Goal: Task Accomplishment & Management: Use online tool/utility

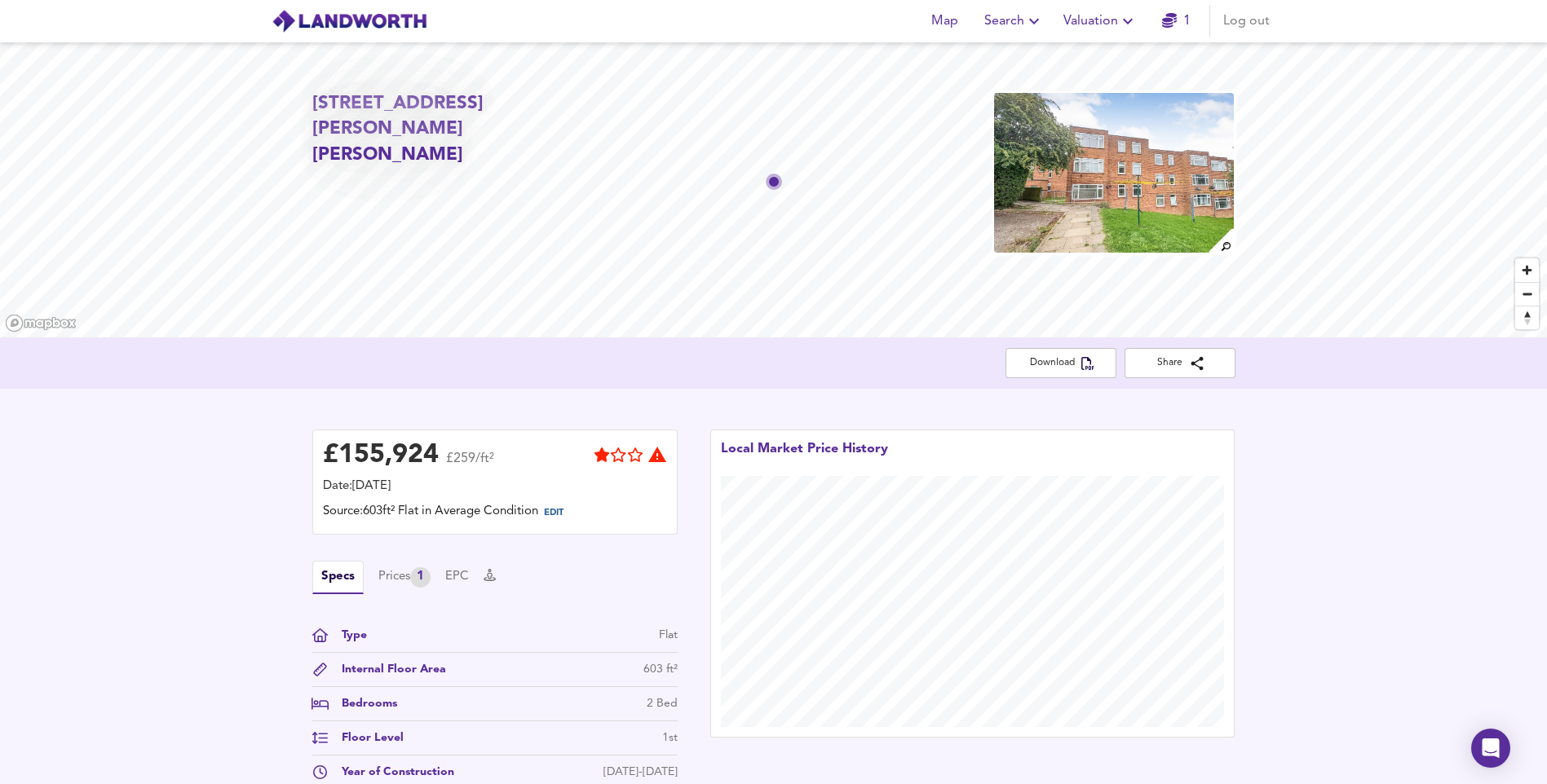
click at [1088, 30] on span "Valuation" at bounding box center [1100, 21] width 74 height 23
click at [1077, 62] on li "New Valuation Report" at bounding box center [1100, 58] width 195 height 30
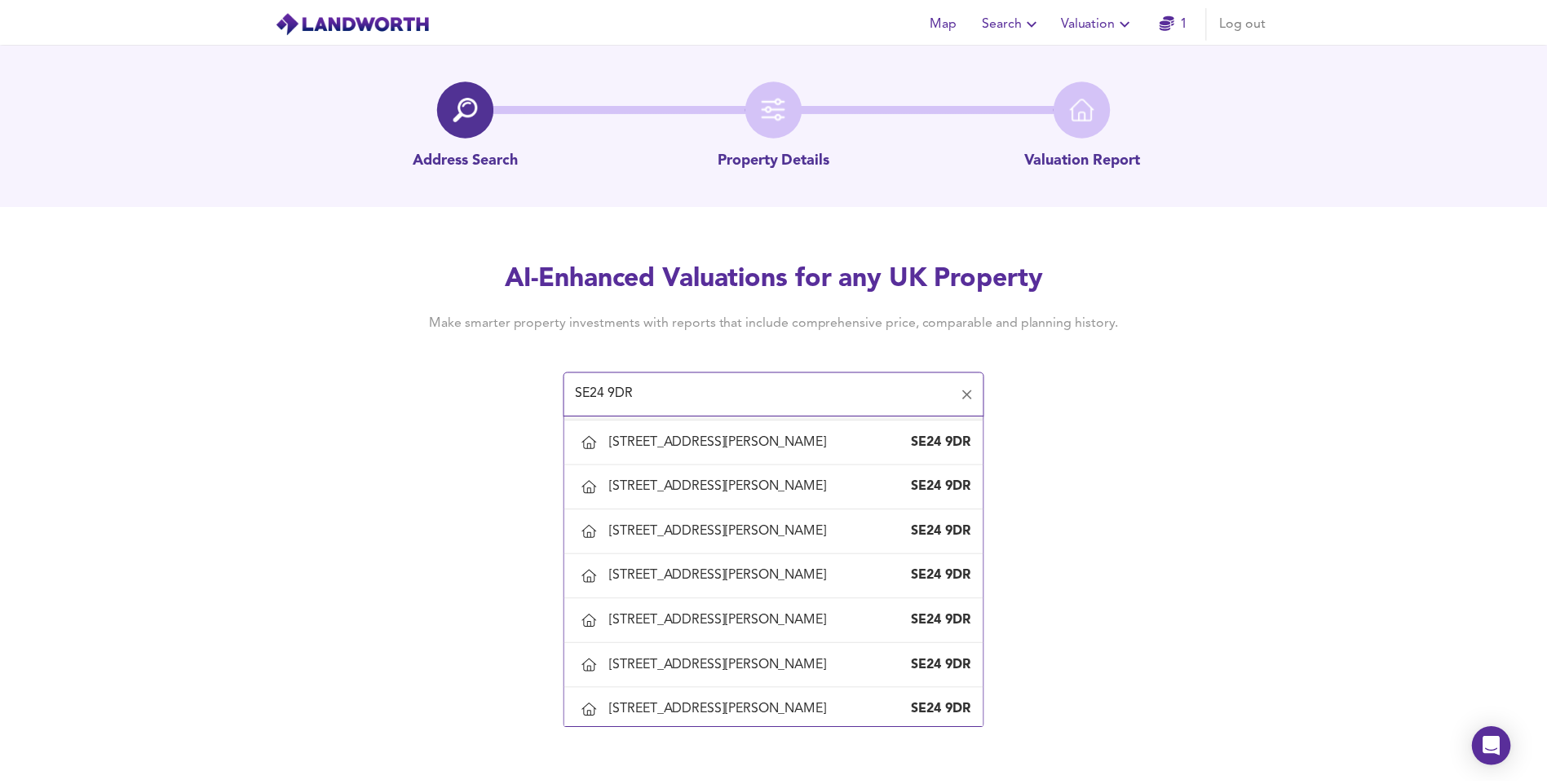
scroll to position [408, 0]
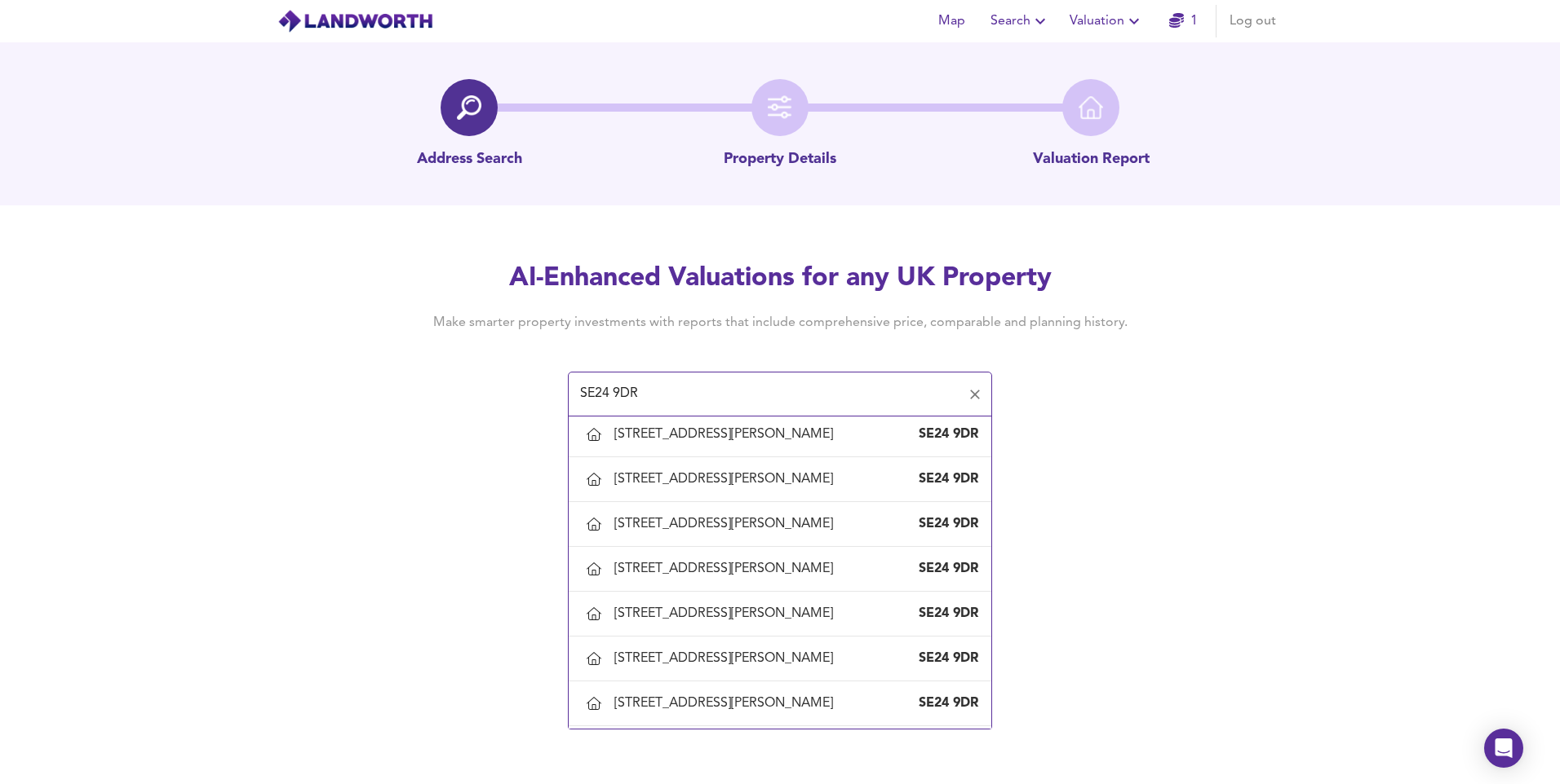
click at [715, 399] on div "[STREET_ADDRESS][PERSON_NAME]" at bounding box center [727, 390] width 225 height 18
type input "[STREET_ADDRESS][PERSON_NAME]"
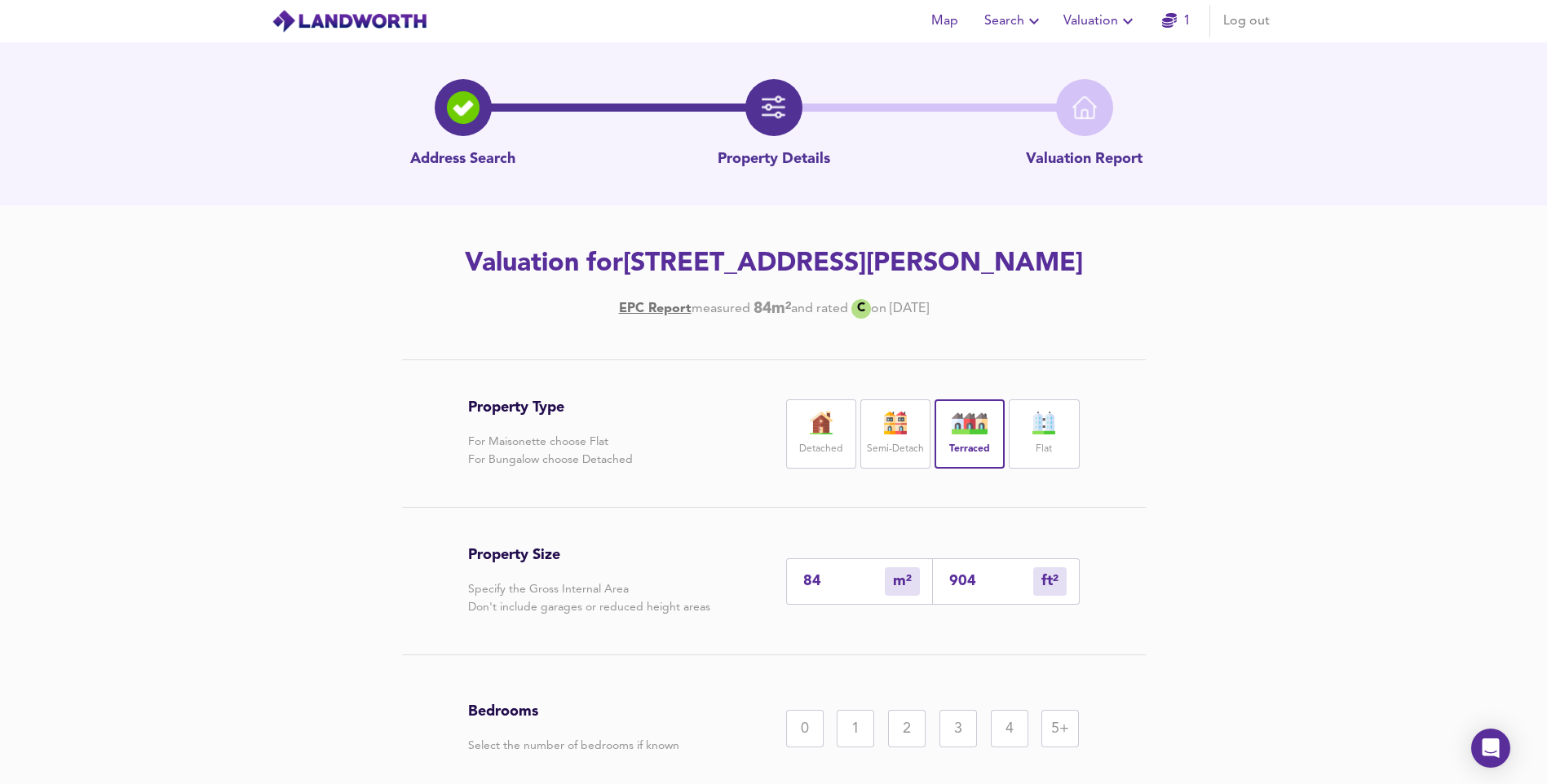
click at [837, 590] on input "84" at bounding box center [843, 582] width 81 height 17
type input "8"
type input "86"
type input "81"
type input "872"
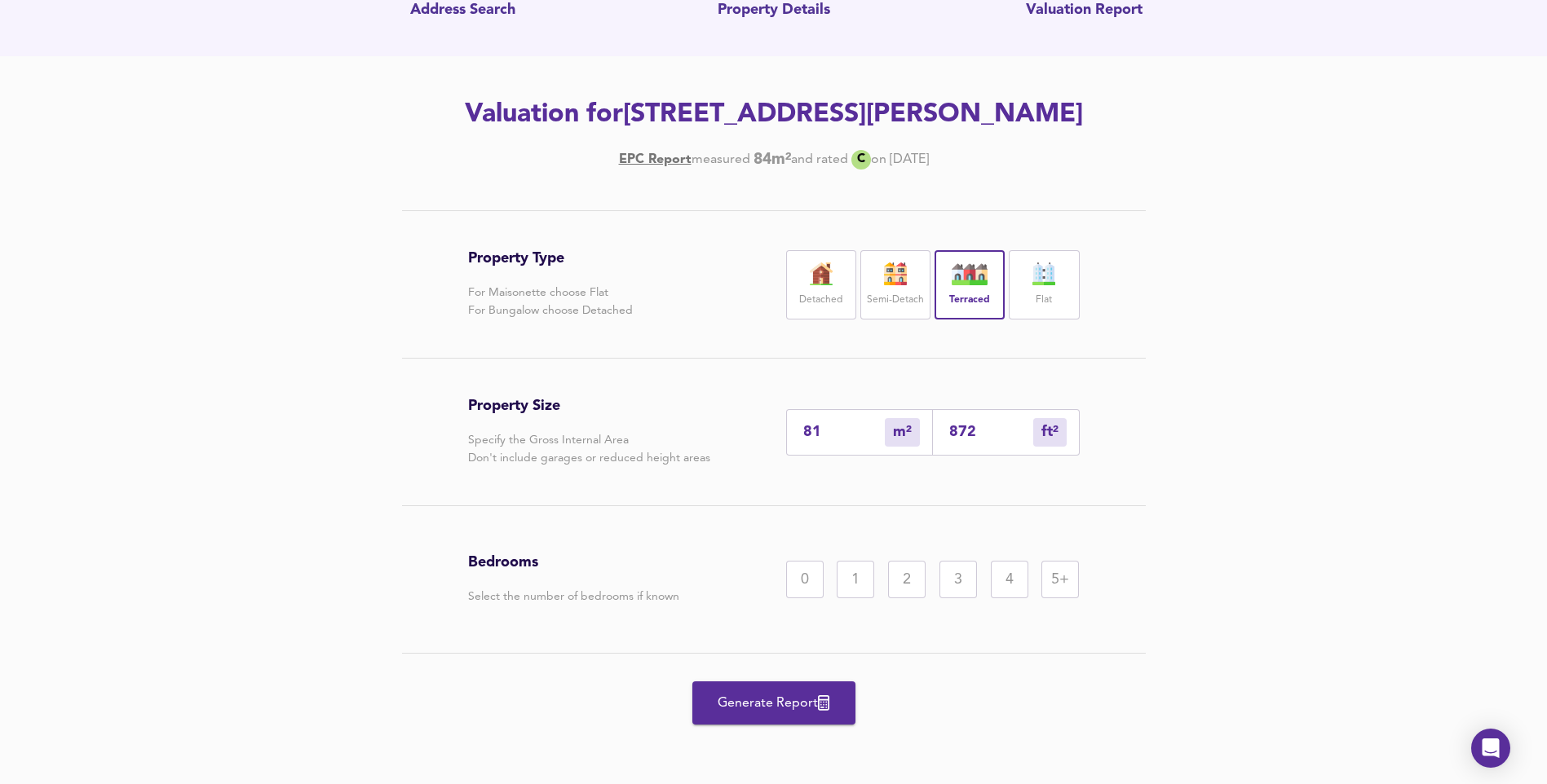
scroll to position [163, 0]
type input "81"
click at [956, 598] on div "3" at bounding box center [958, 579] width 37 height 37
click at [767, 714] on span "Generate Report" at bounding box center [774, 703] width 131 height 23
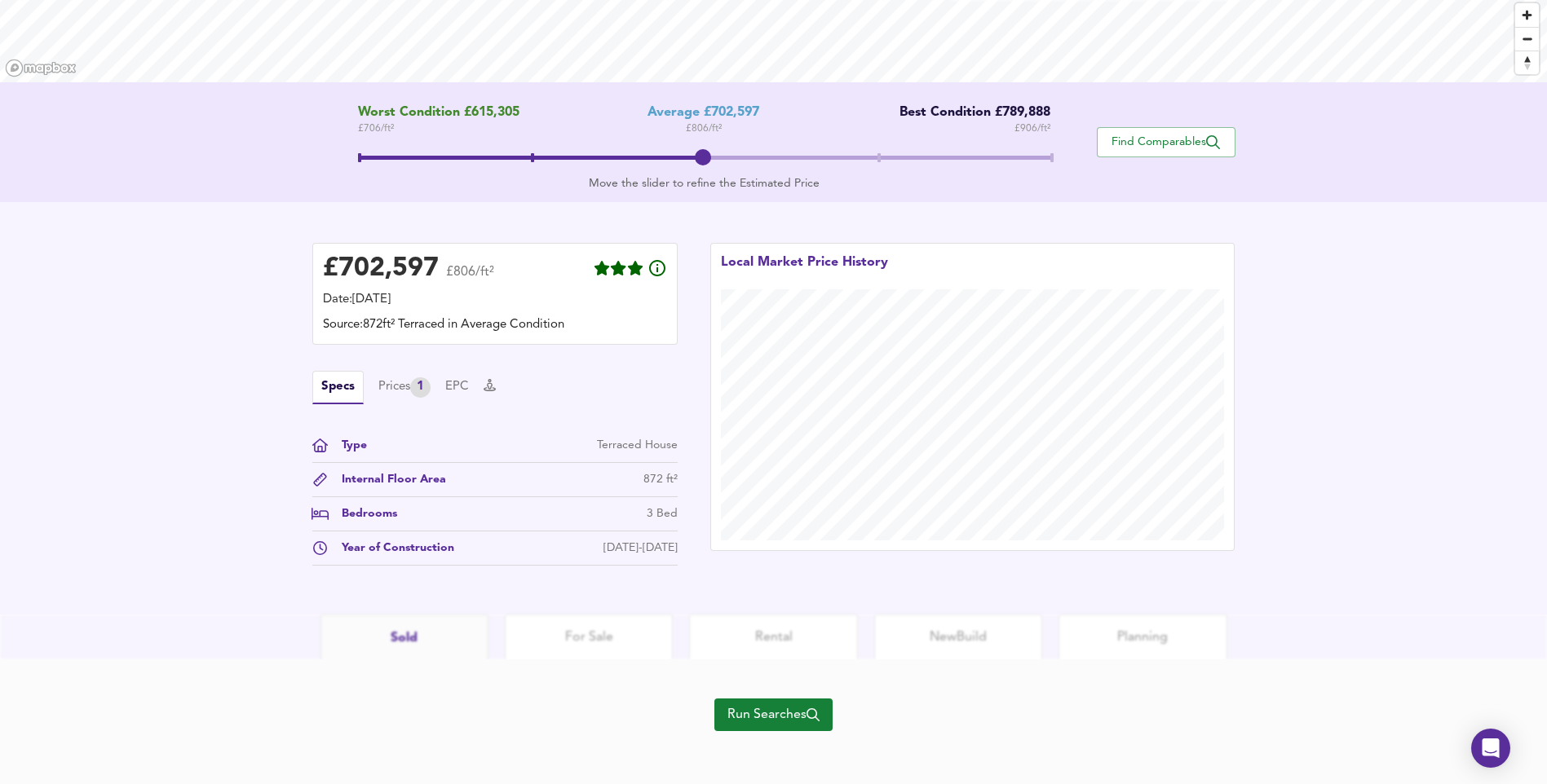
scroll to position [262, 0]
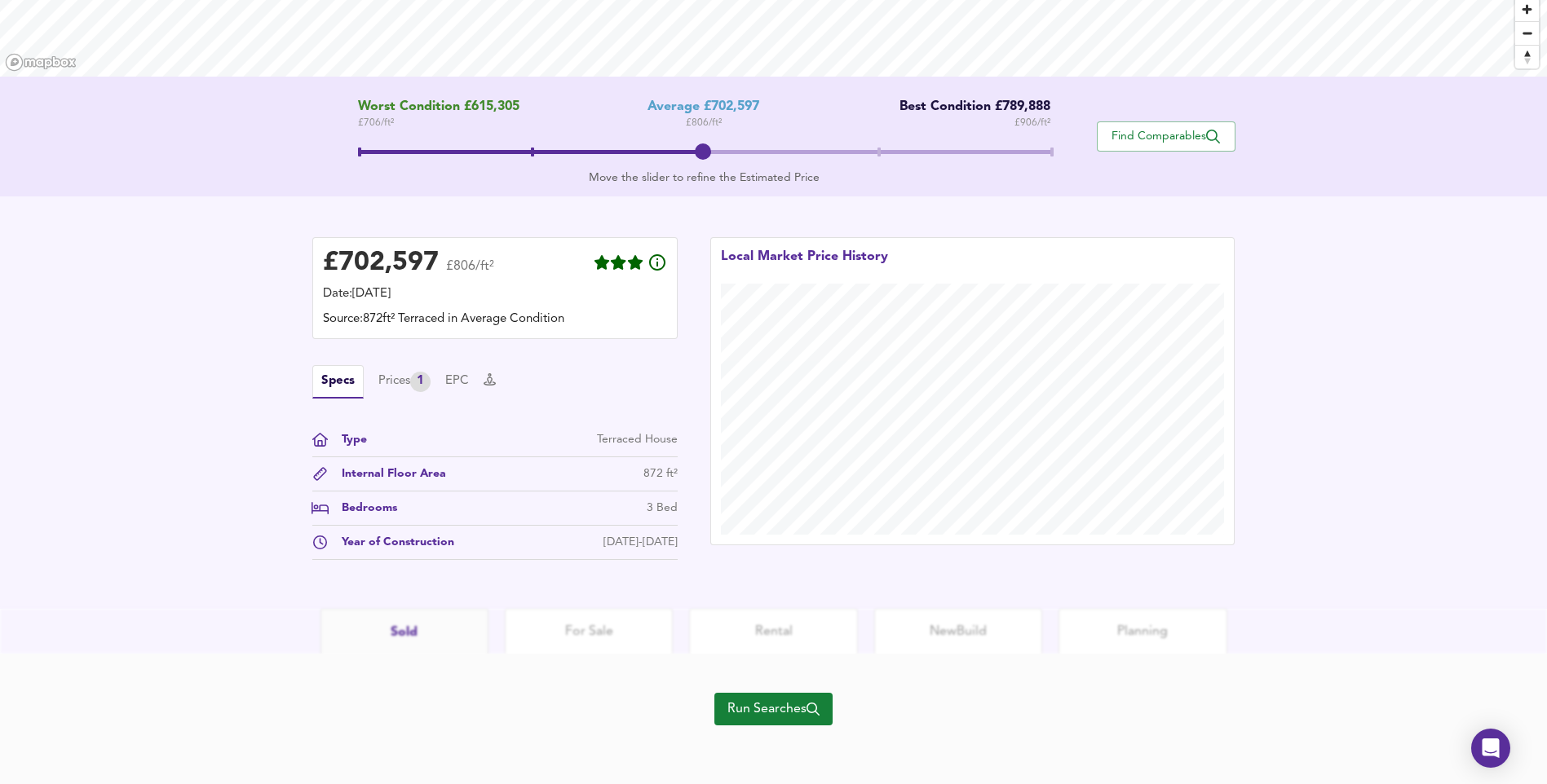
click at [795, 720] on span "Run Searches" at bounding box center [774, 710] width 92 height 23
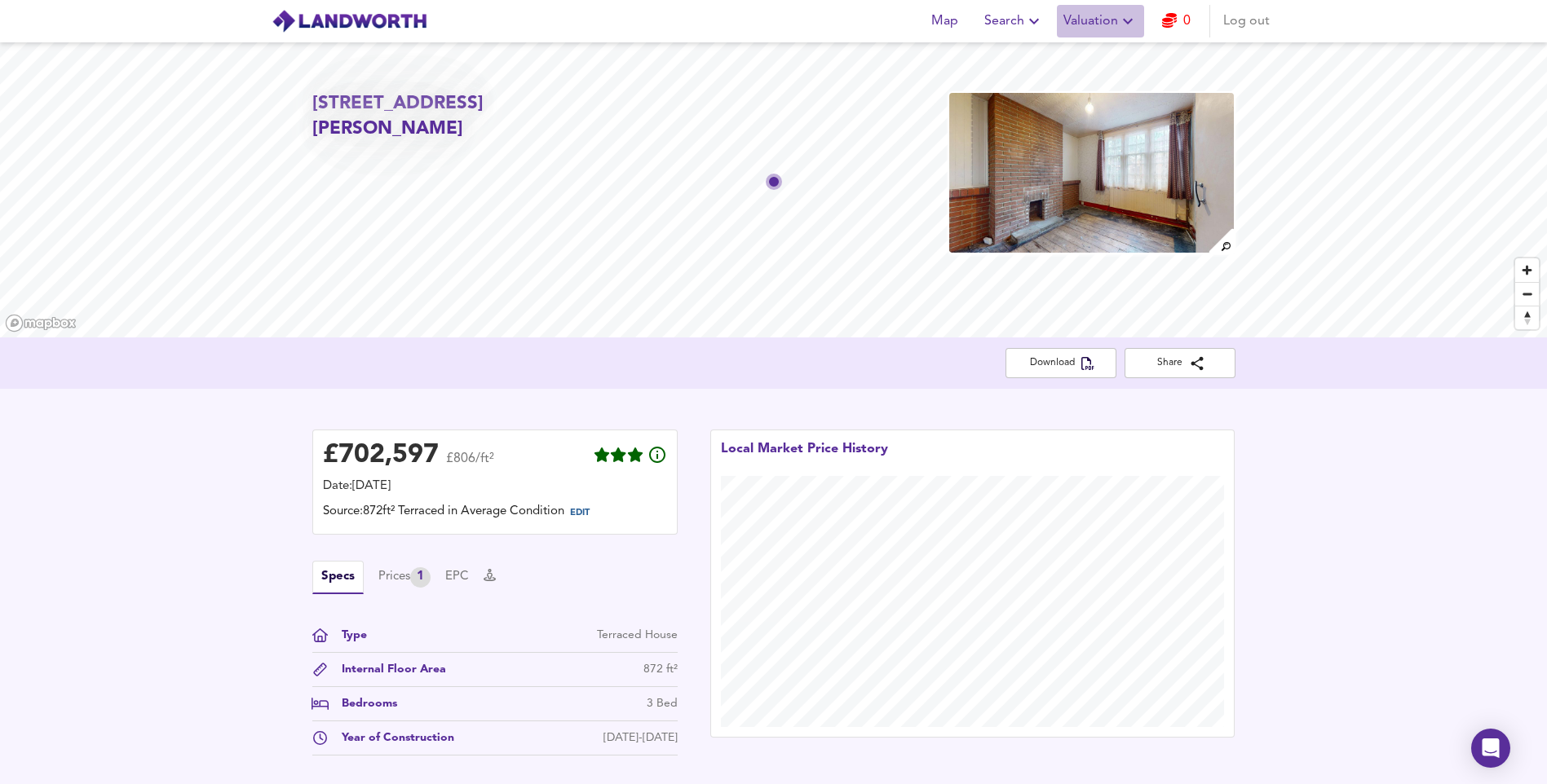
click at [1135, 32] on span "Valuation" at bounding box center [1100, 21] width 74 height 23
click at [1086, 97] on li "Valuation Report History" at bounding box center [1100, 88] width 195 height 30
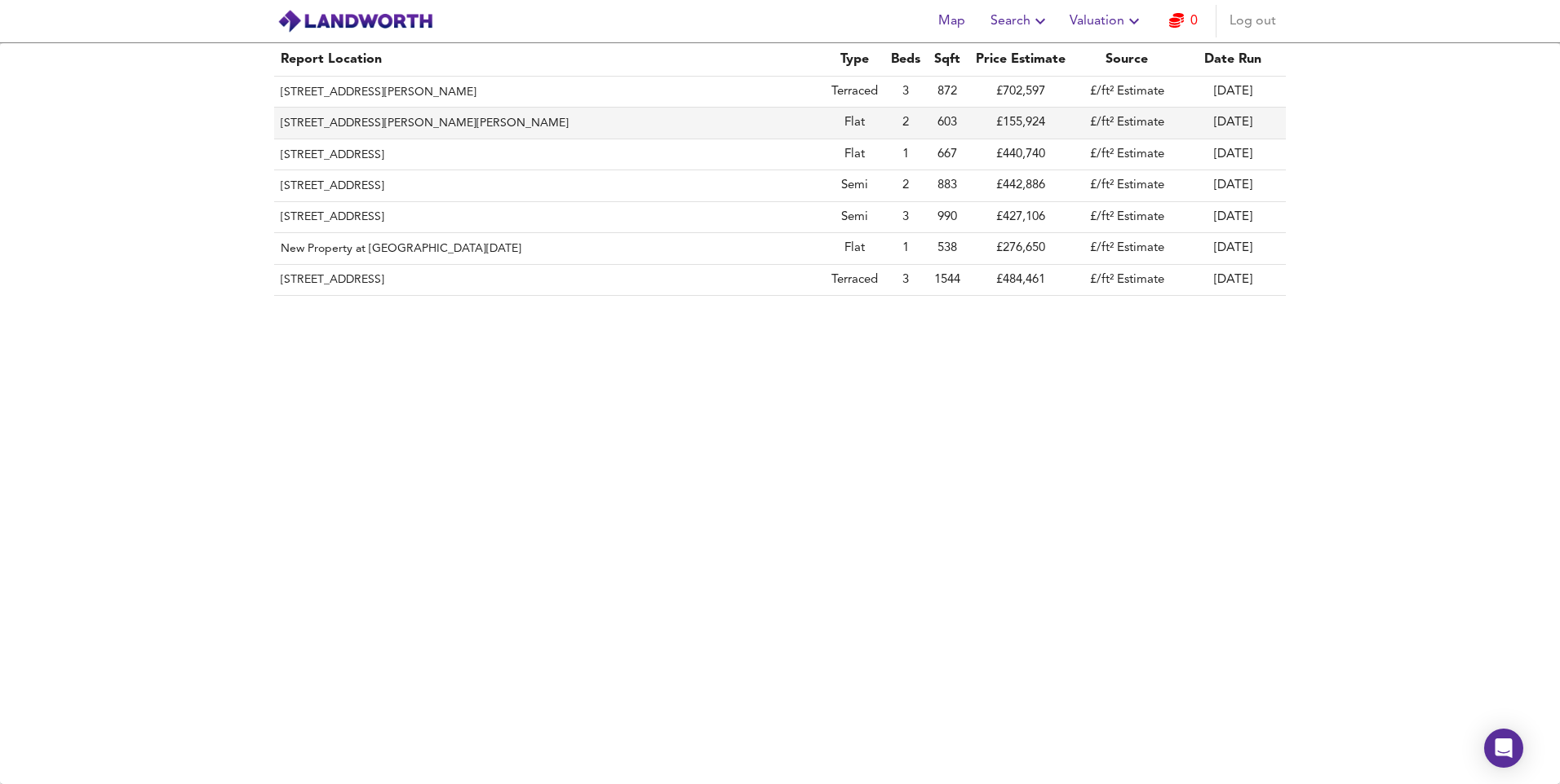
click at [457, 126] on th "[STREET_ADDRESS][PERSON_NAME][PERSON_NAME]" at bounding box center [549, 123] width 550 height 31
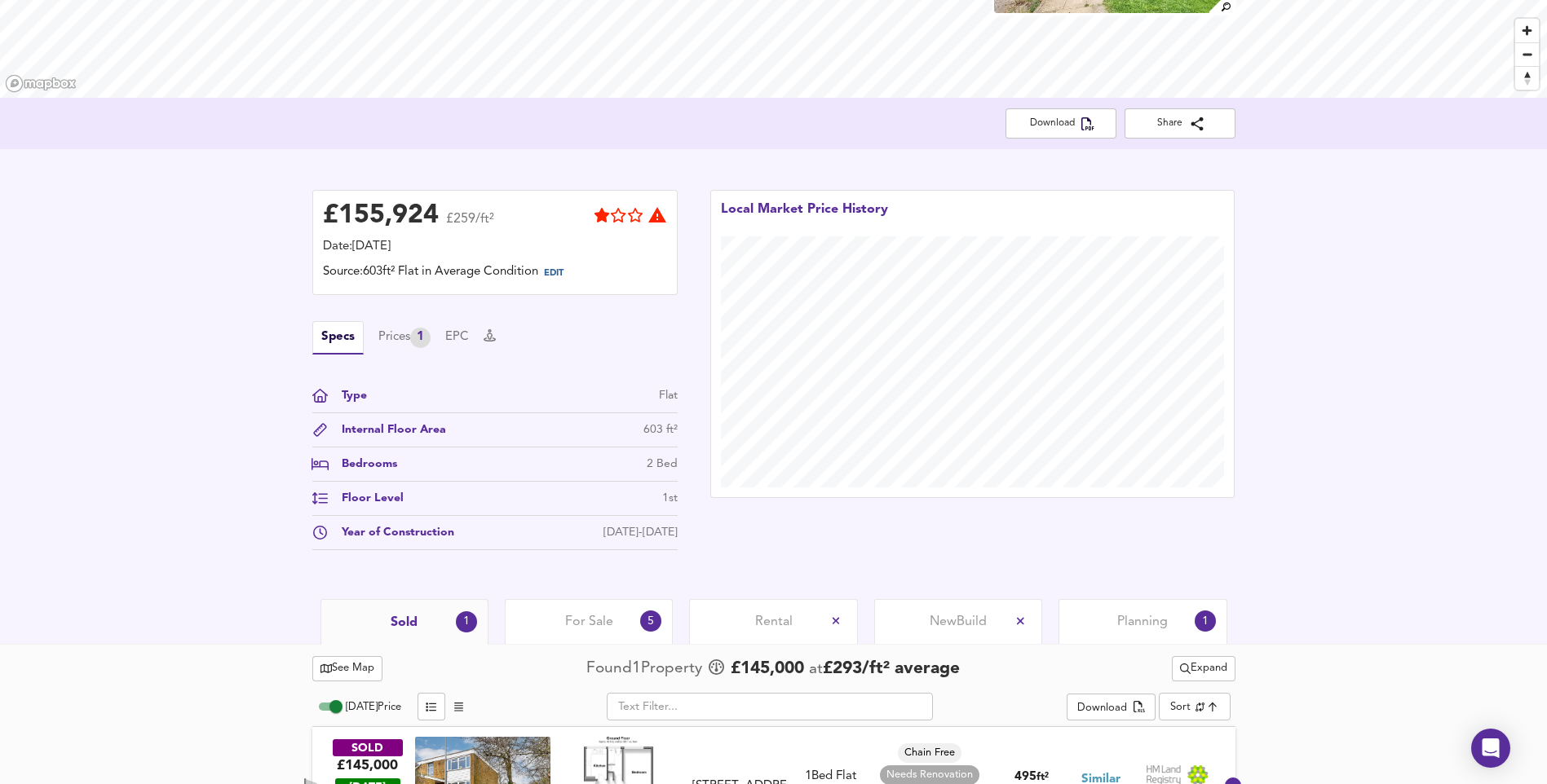
scroll to position [309, 0]
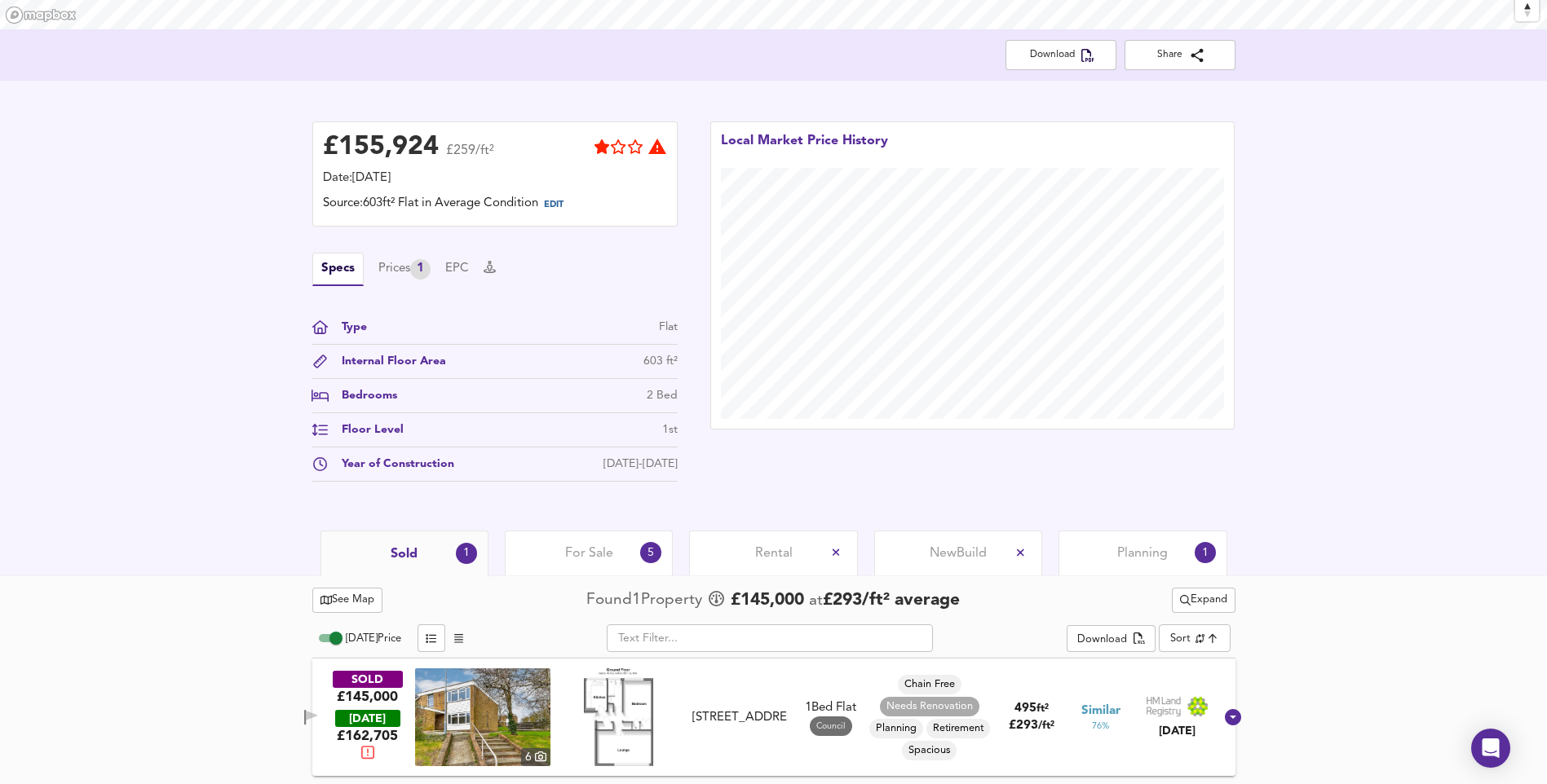
click at [591, 562] on span "For Sale" at bounding box center [589, 553] width 48 height 18
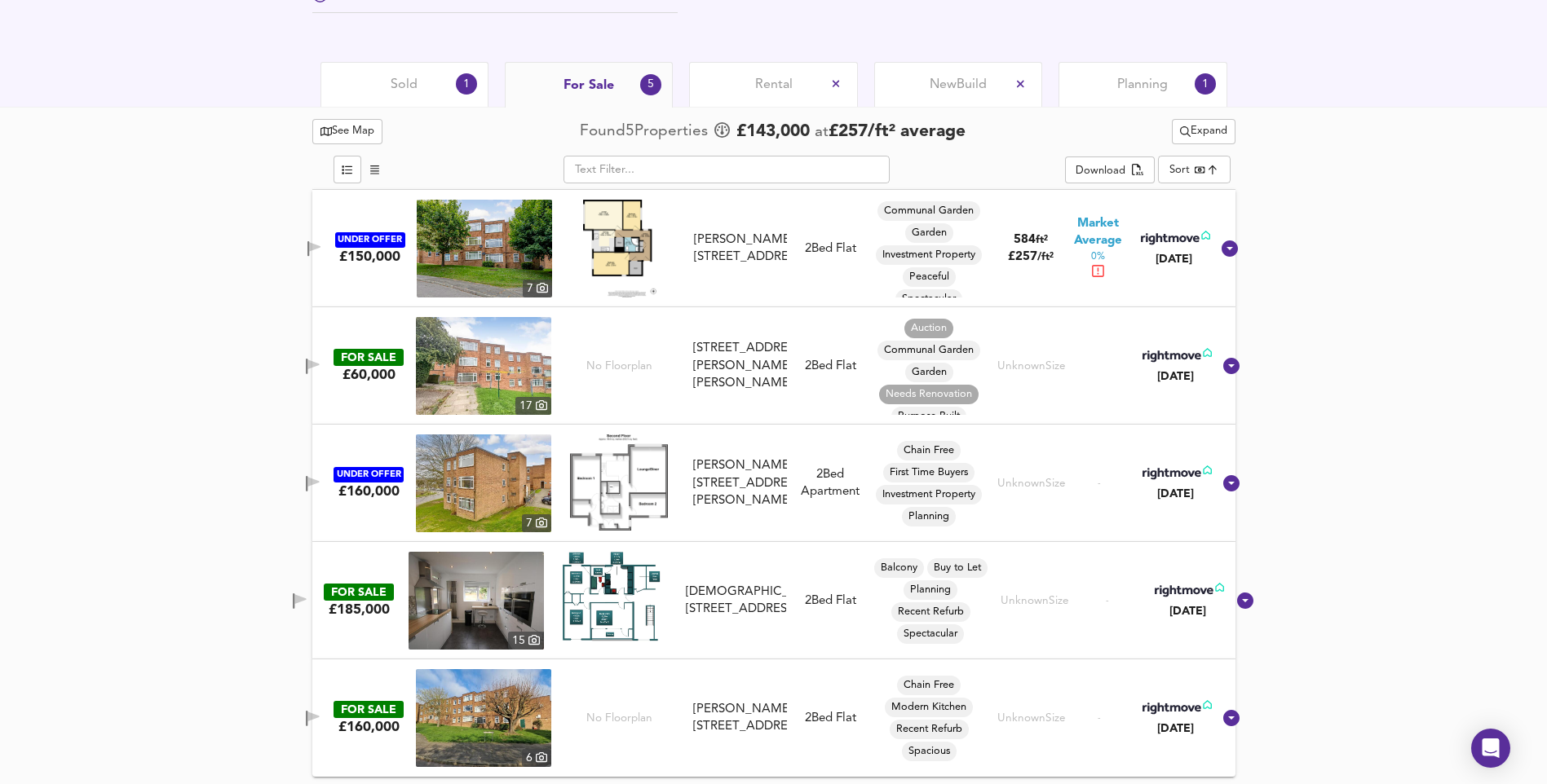
scroll to position [778, 0]
click at [479, 266] on img at bounding box center [484, 247] width 136 height 97
click at [1178, 534] on div "UNDER OFFER £160,000 [STREET_ADDRESS][PERSON_NAME][PERSON_NAME][PERSON_NAME][PE…" at bounding box center [774, 482] width 923 height 117
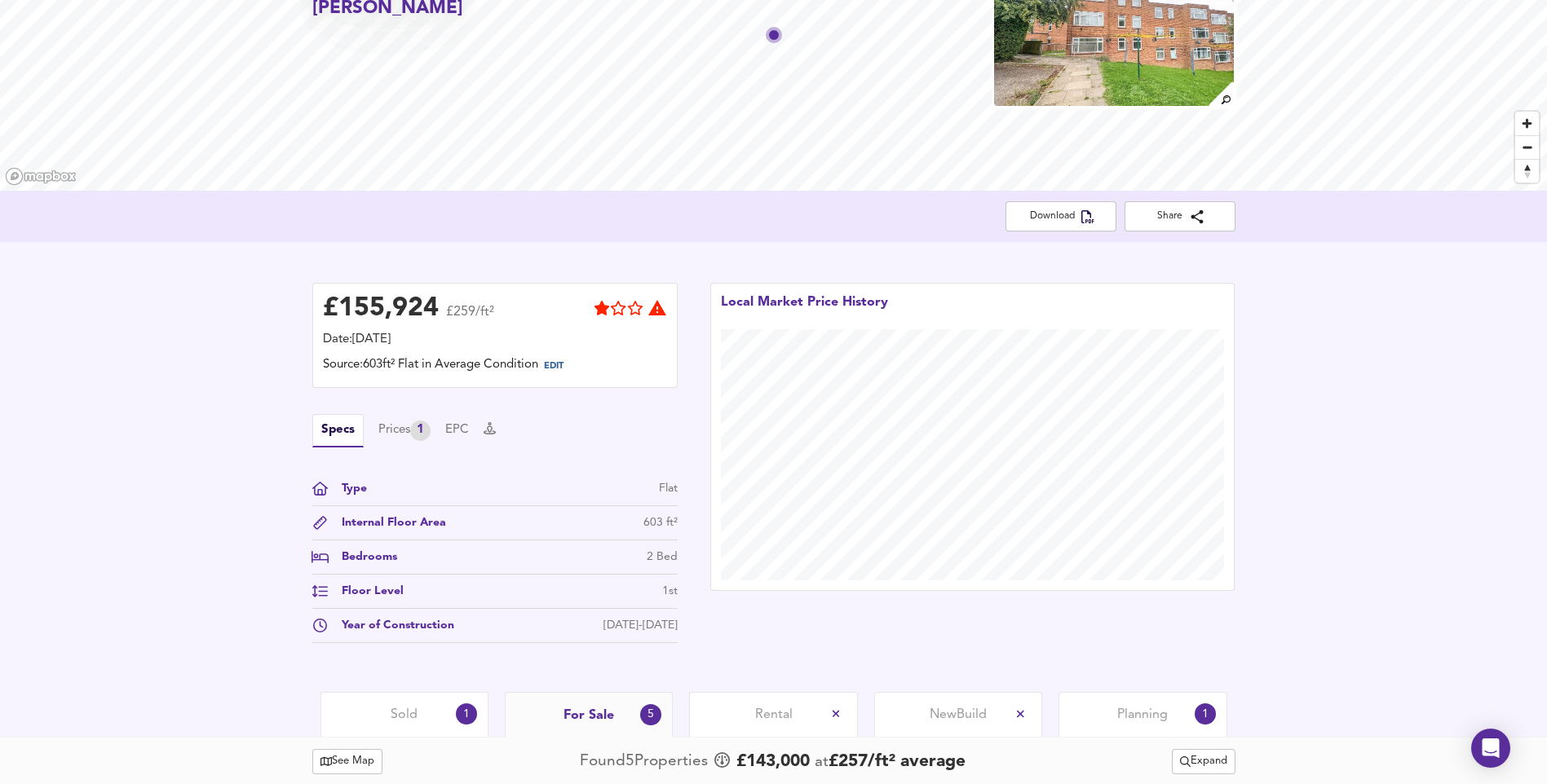
scroll to position [0, 0]
